Goal: Book appointment/travel/reservation

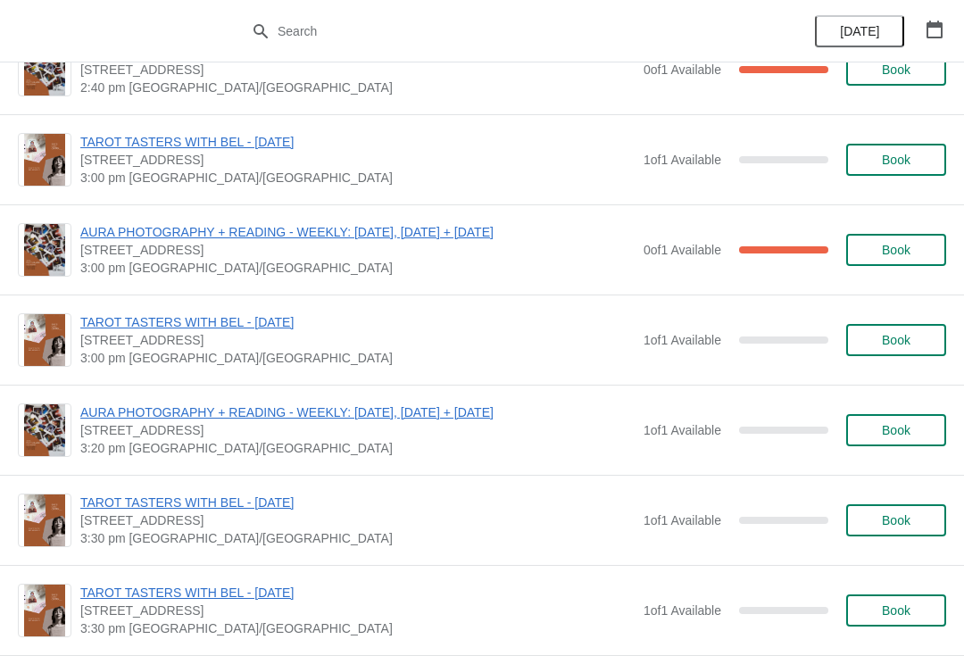
scroll to position [873, 0]
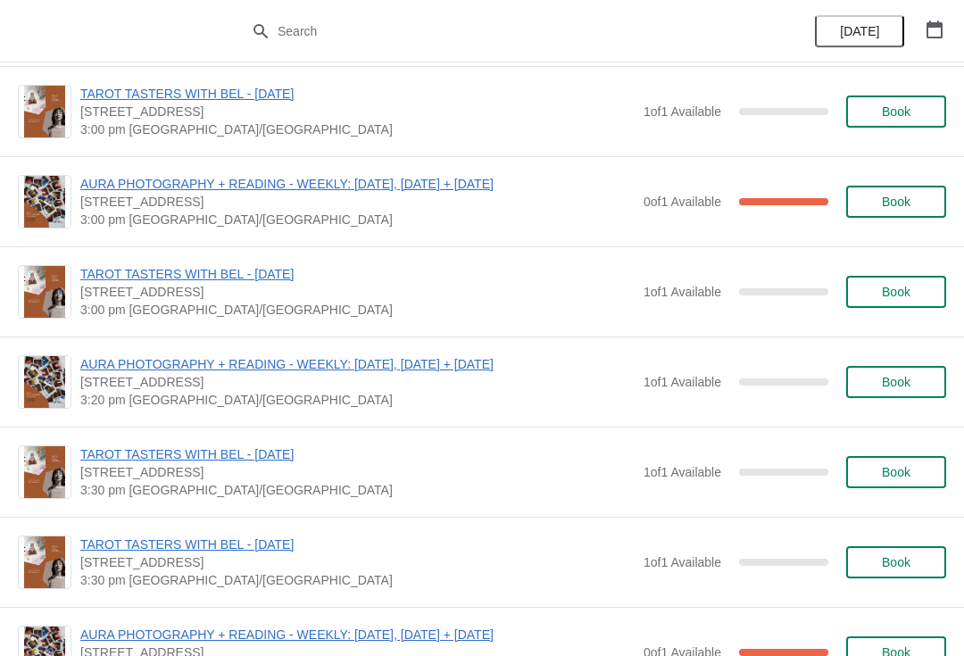
click at [897, 385] on span "Book" at bounding box center [895, 382] width 29 height 14
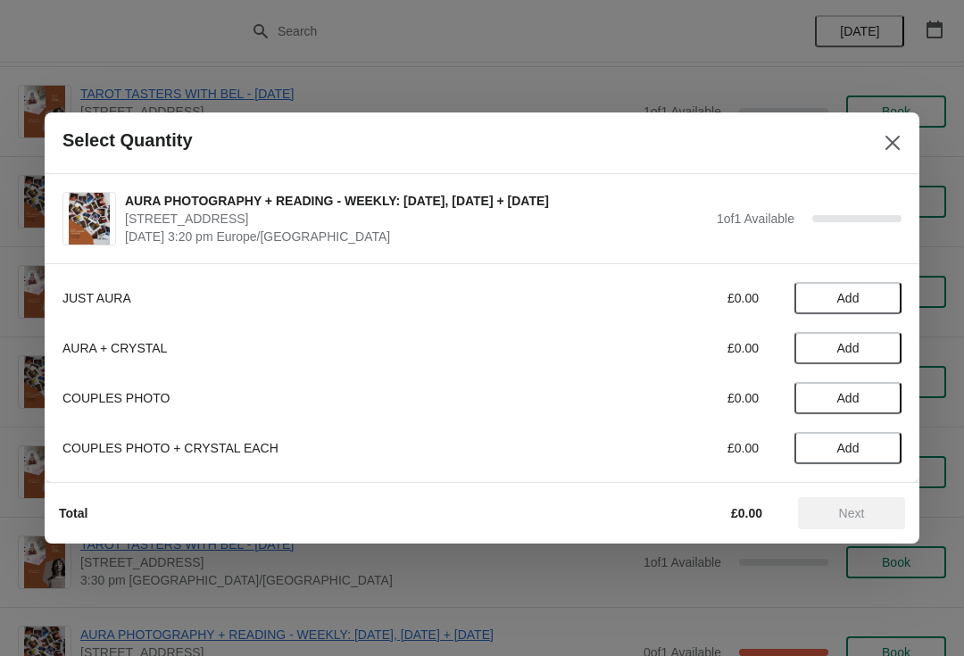
click at [856, 296] on span "Add" at bounding box center [848, 298] width 22 height 14
click at [862, 510] on span "Next" at bounding box center [852, 513] width 26 height 14
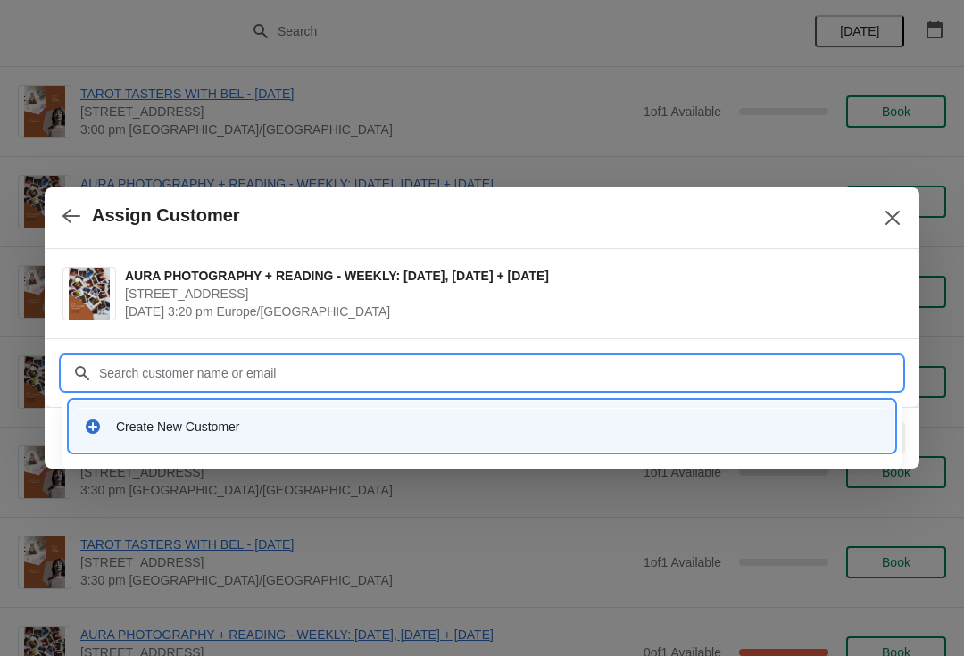
click at [91, 420] on icon at bounding box center [93, 426] width 14 height 14
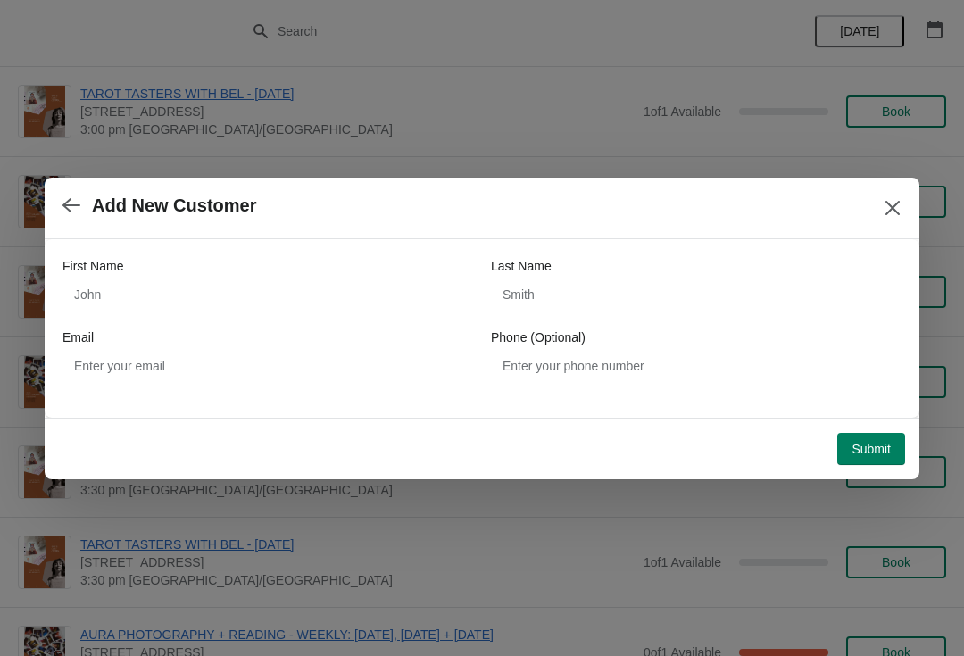
click at [263, 270] on div "First Name" at bounding box center [267, 266] width 410 height 18
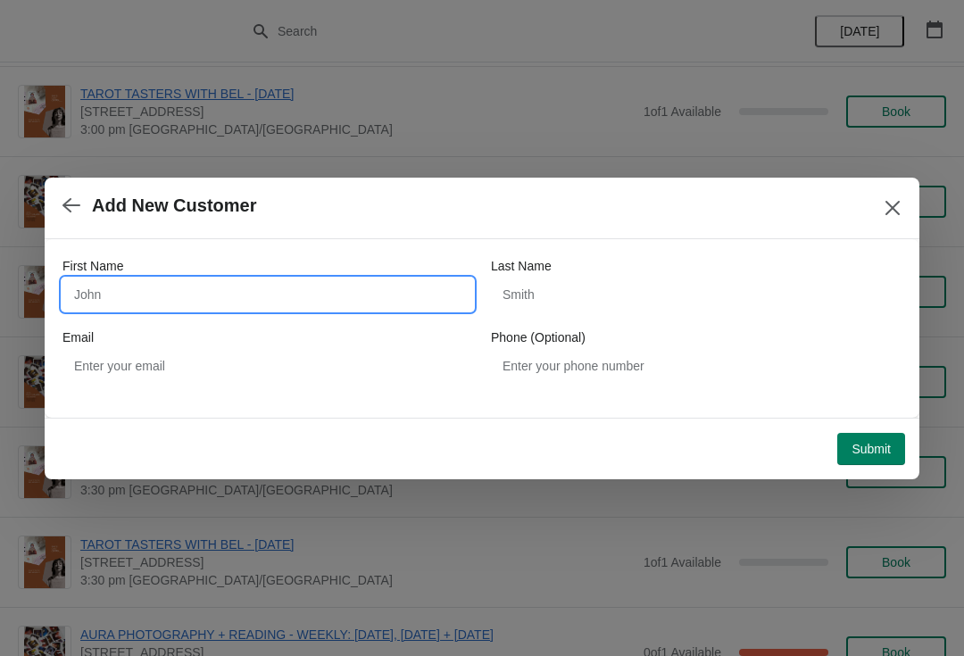
click at [329, 291] on input "First Name" at bounding box center [267, 294] width 410 height 32
type input "[PERSON_NAME]"
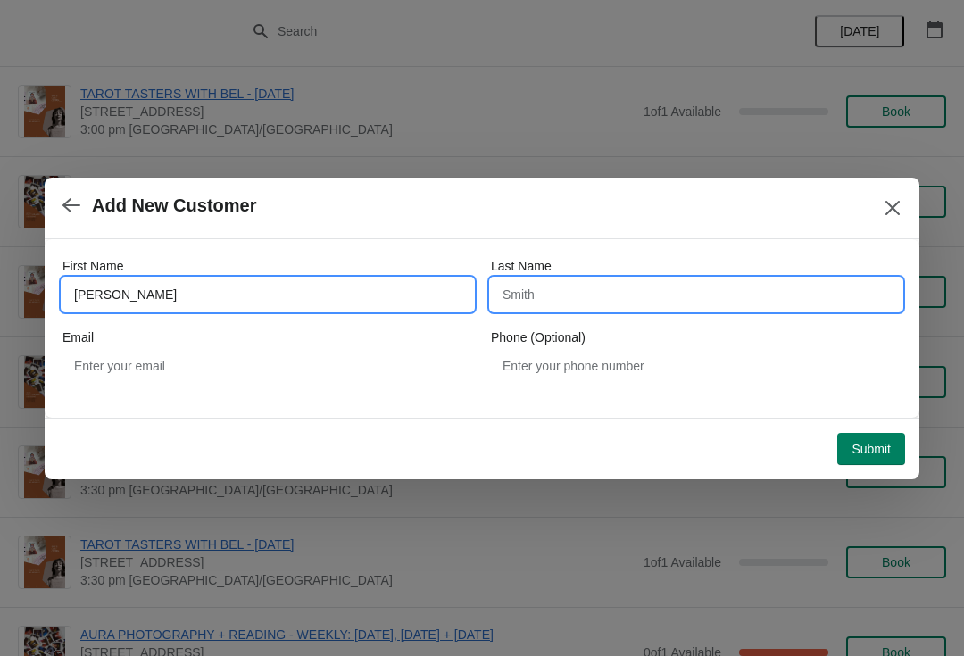
click at [574, 291] on input "Last Name" at bounding box center [696, 294] width 410 height 32
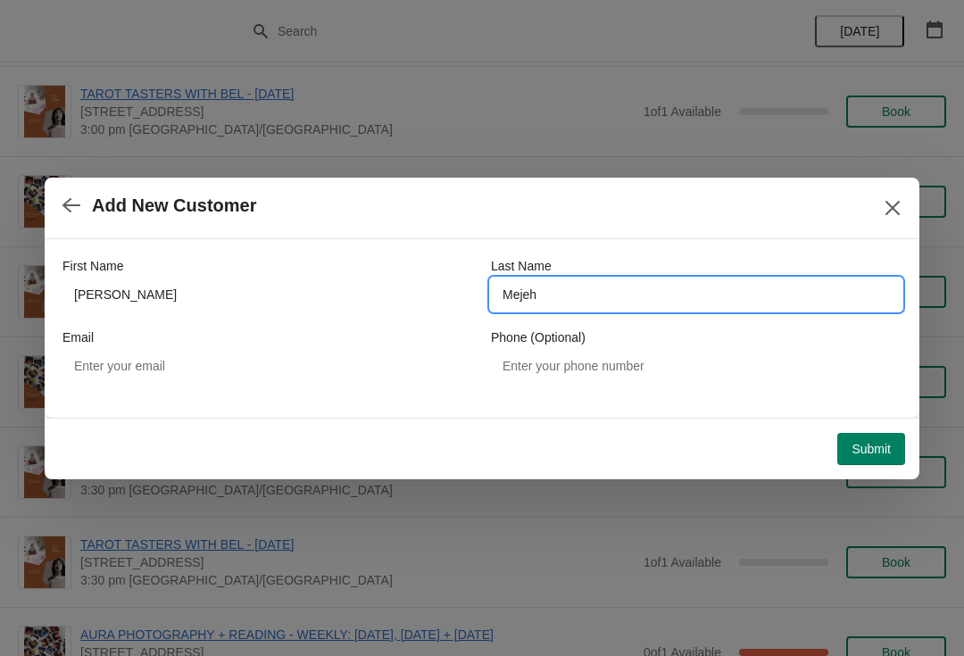
type input "Mejeh"
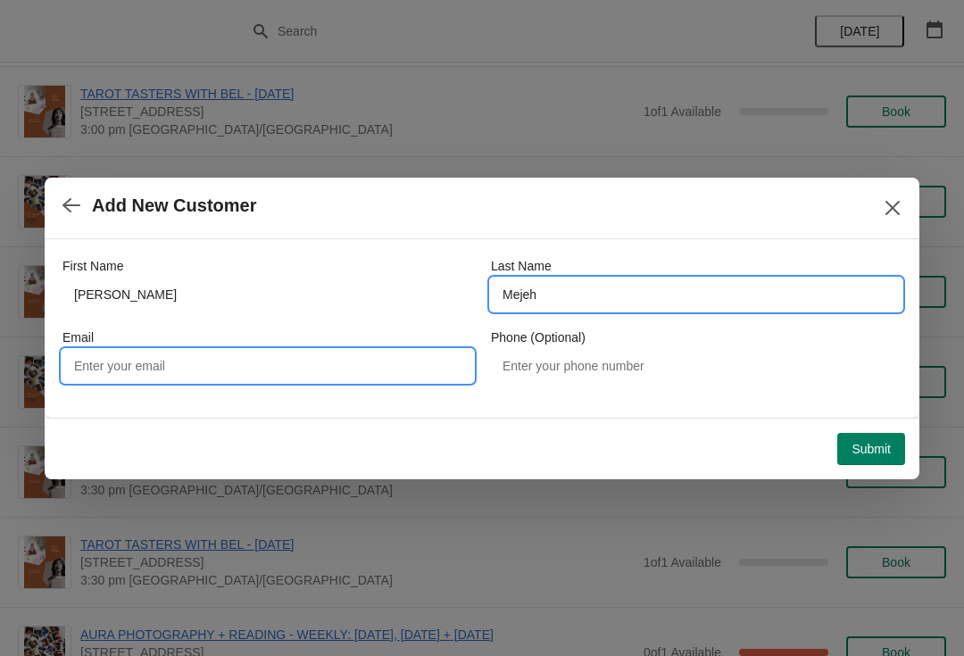
click at [162, 368] on input "Email" at bounding box center [267, 366] width 410 height 32
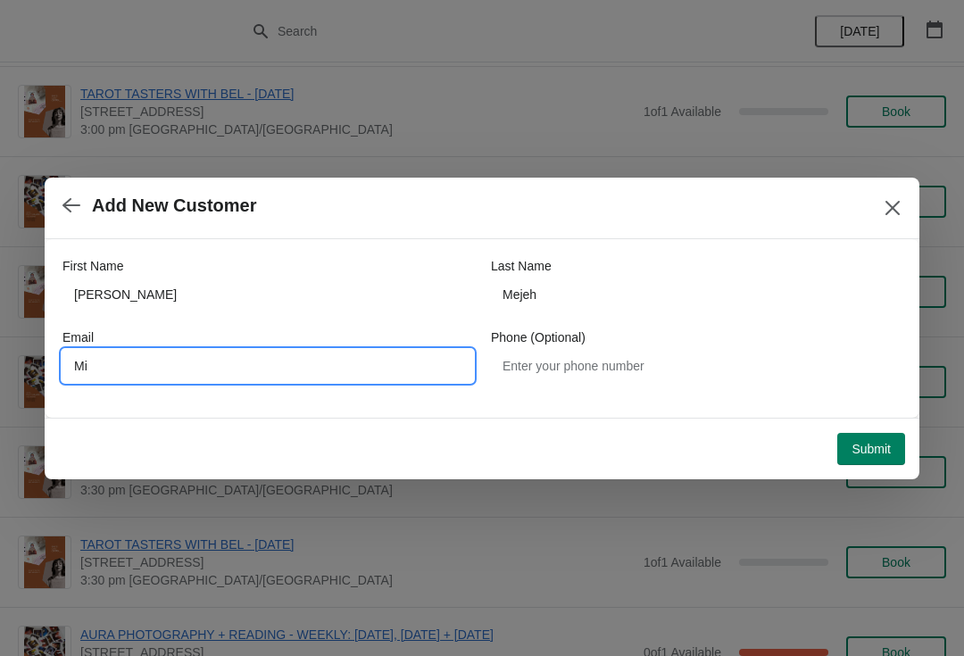
type input "M"
type input "m"
type input "[EMAIL_ADDRESS][DOMAIN_NAME]"
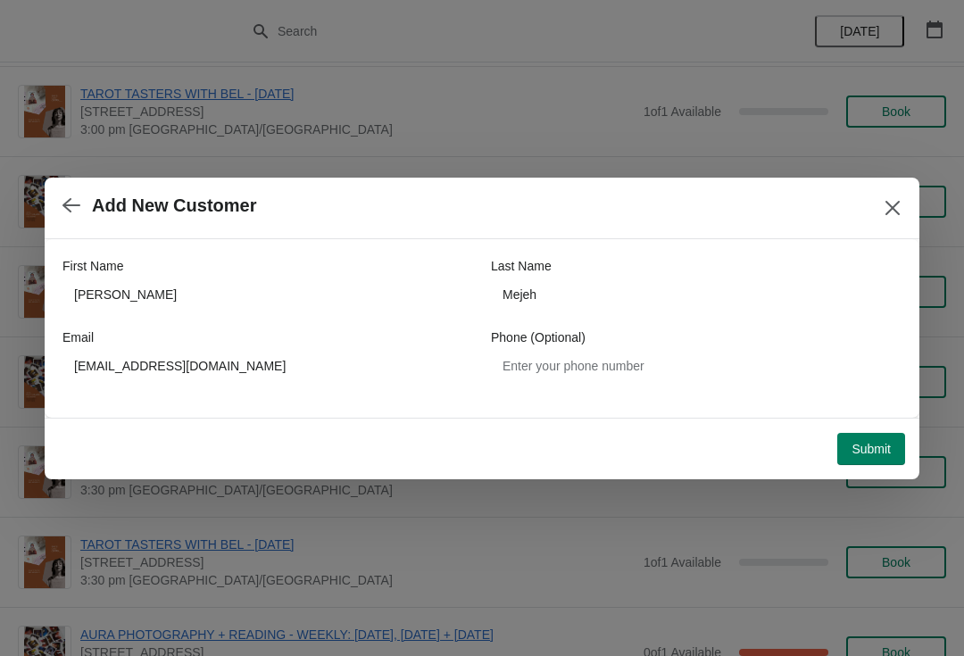
click at [874, 446] on span "Submit" at bounding box center [870, 449] width 39 height 14
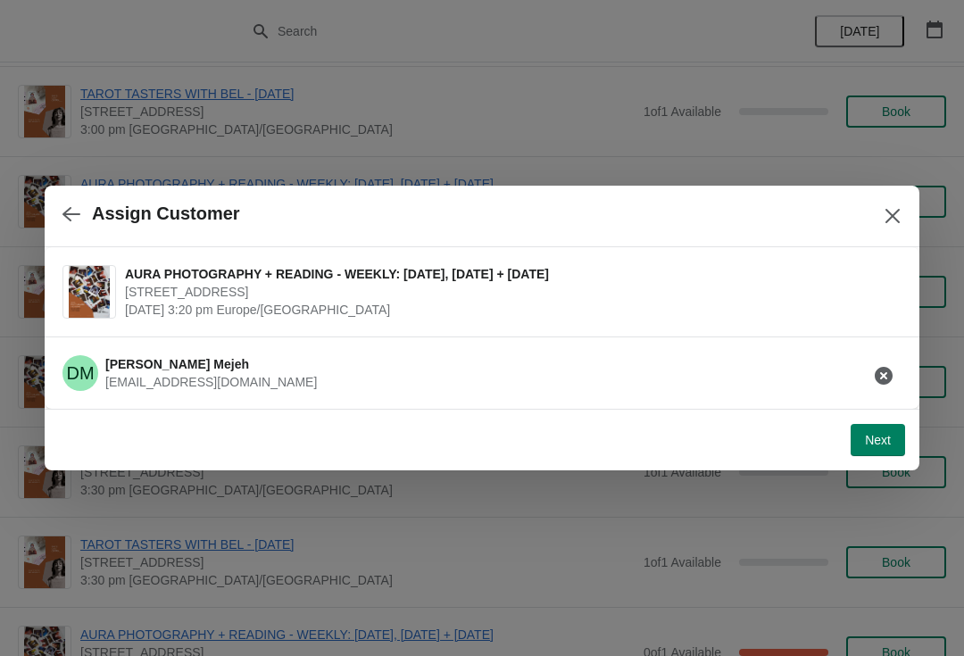
click at [877, 433] on span "Next" at bounding box center [877, 440] width 26 height 14
select select "Yes"
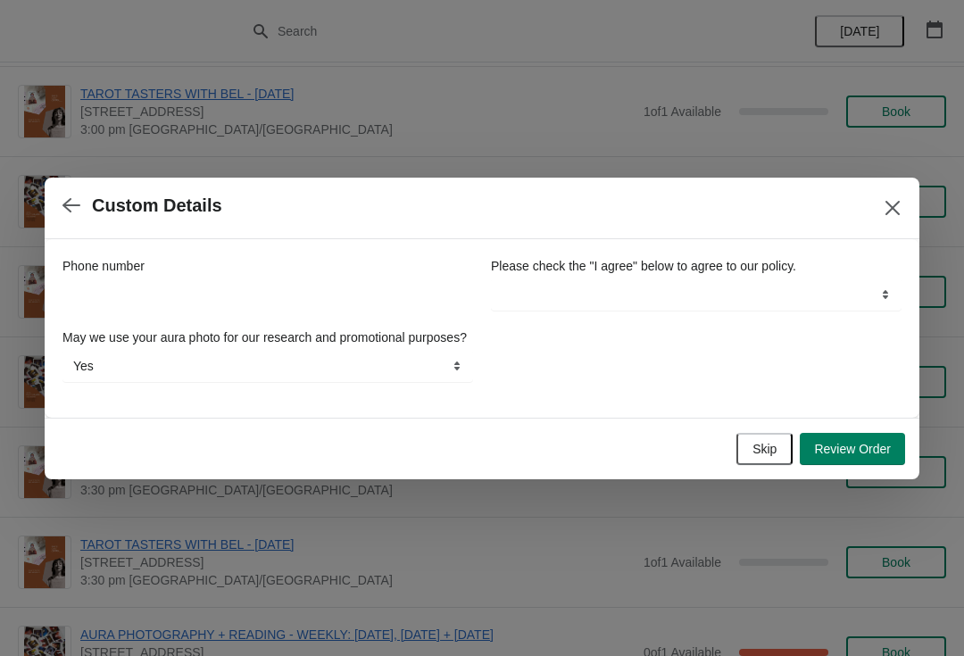
click at [860, 456] on span "Review Order" at bounding box center [852, 449] width 77 height 14
